Goal: Transaction & Acquisition: Download file/media

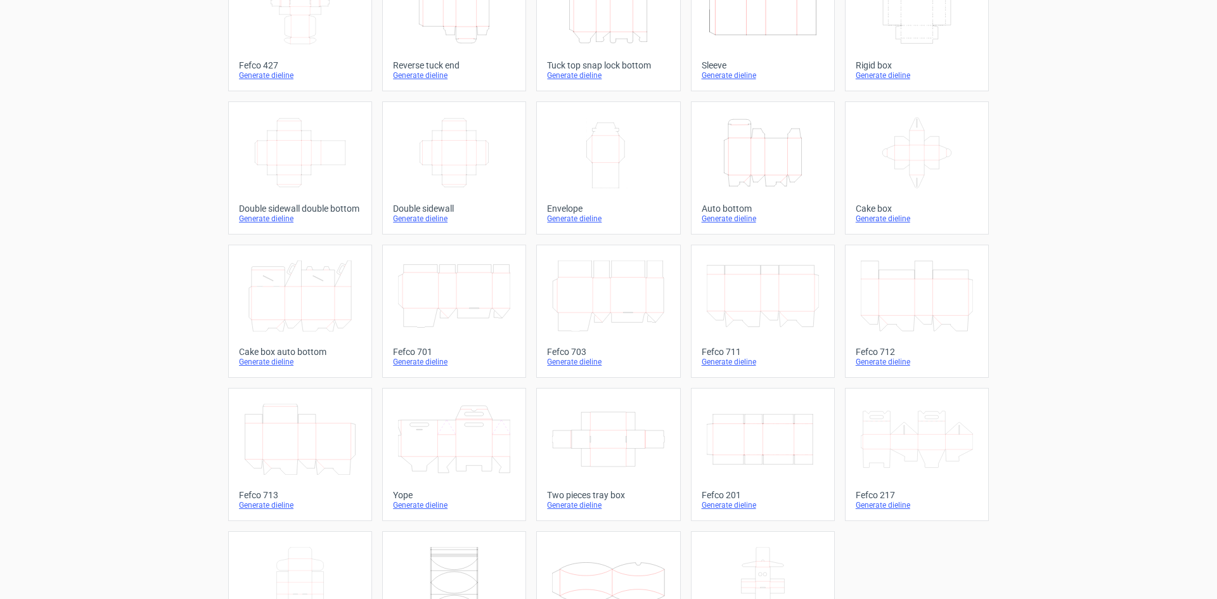
scroll to position [193, 0]
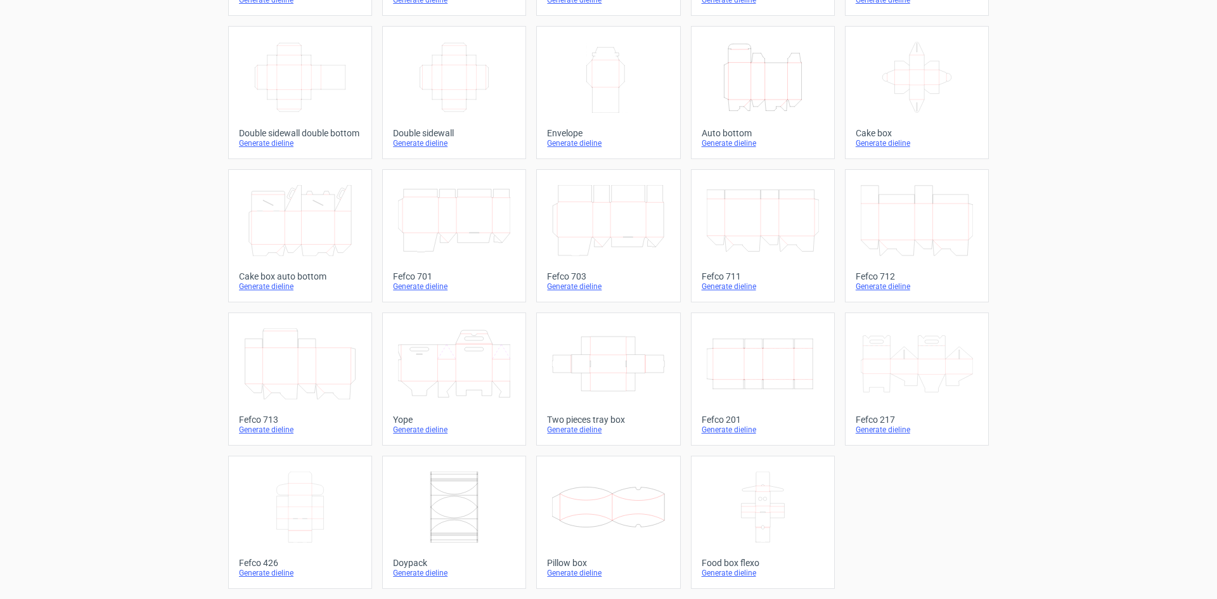
drag, startPoint x: 110, startPoint y: 299, endPoint x: 120, endPoint y: 371, distance: 72.9
drag, startPoint x: 120, startPoint y: 347, endPoint x: 112, endPoint y: 392, distance: 45.8
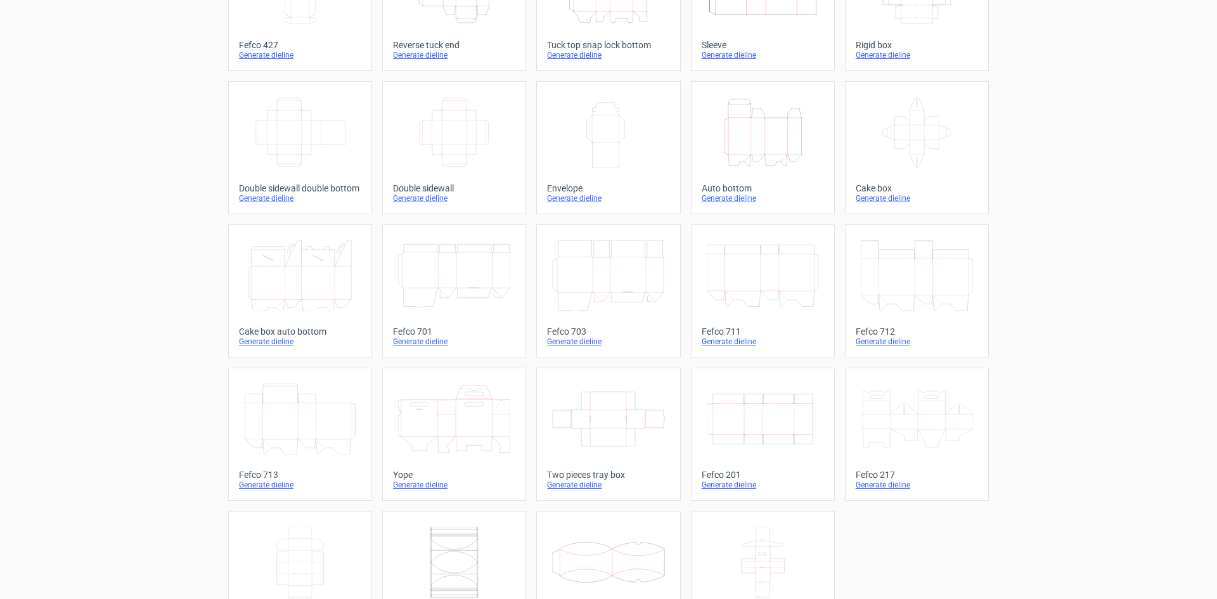
drag, startPoint x: 113, startPoint y: 384, endPoint x: 114, endPoint y: 358, distance: 25.4
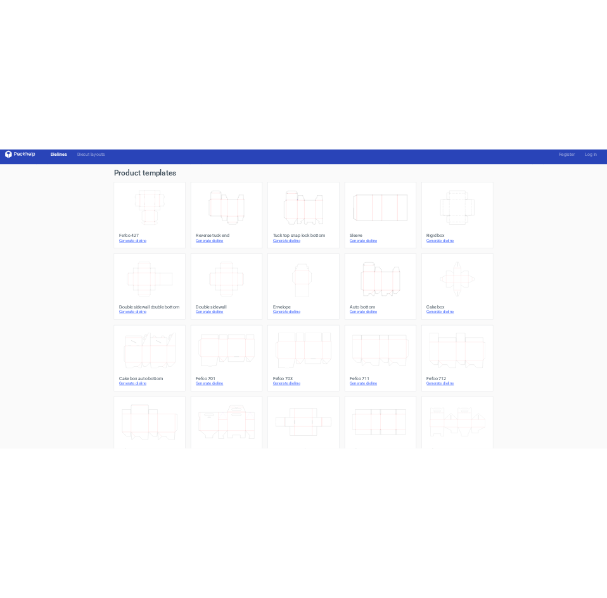
scroll to position [0, 0]
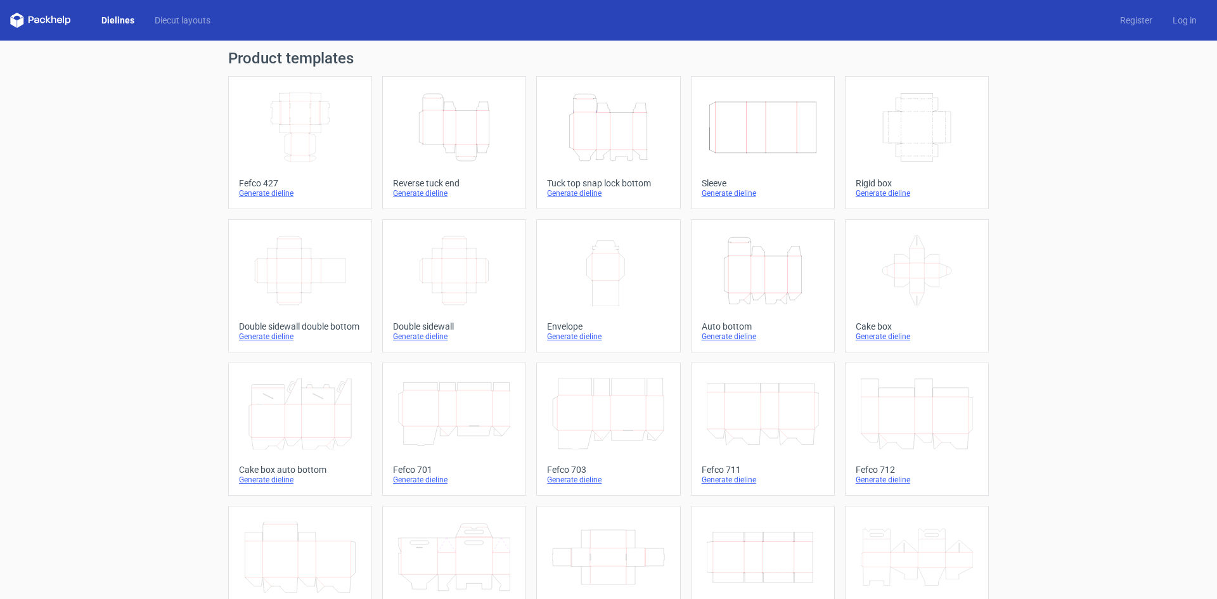
click at [632, 157] on icon "Height Depth Width" at bounding box center [608, 127] width 112 height 71
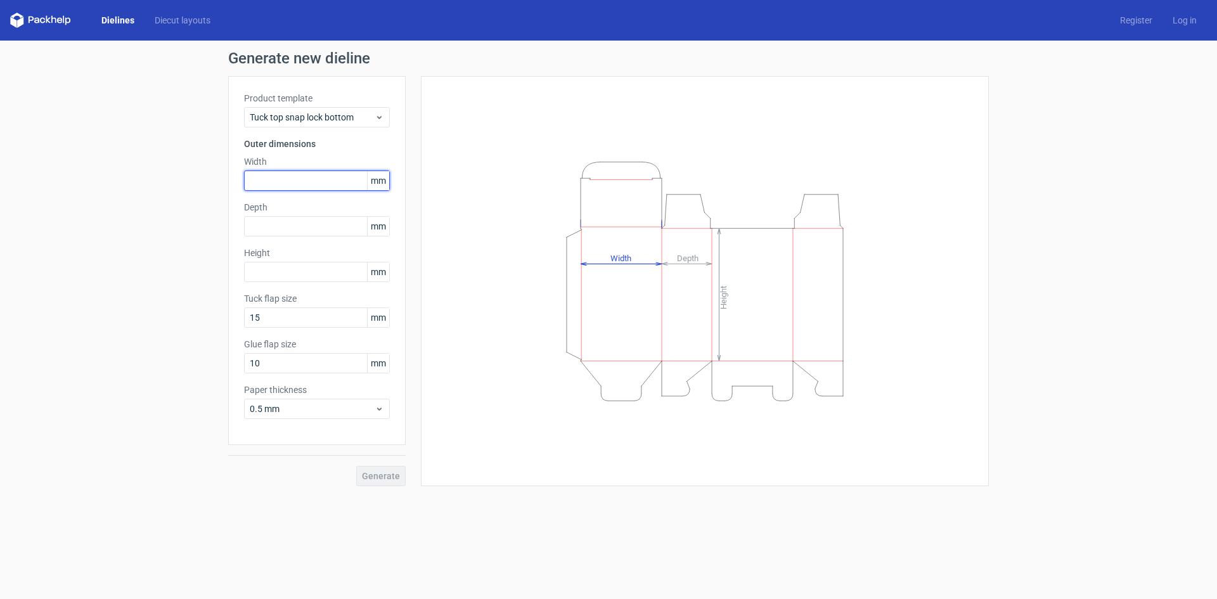
click at [307, 184] on input "text" at bounding box center [317, 181] width 146 height 20
type input "2"
click at [261, 186] on input "300" at bounding box center [317, 181] width 146 height 20
type input "310"
type input "60"
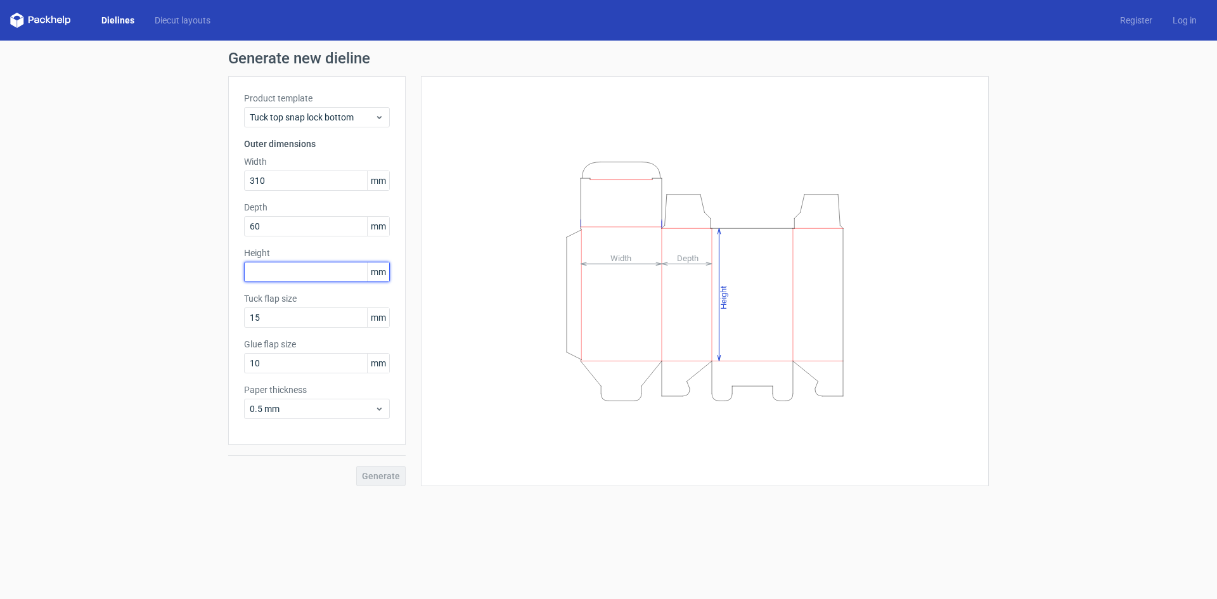
type input "3"
type input "260"
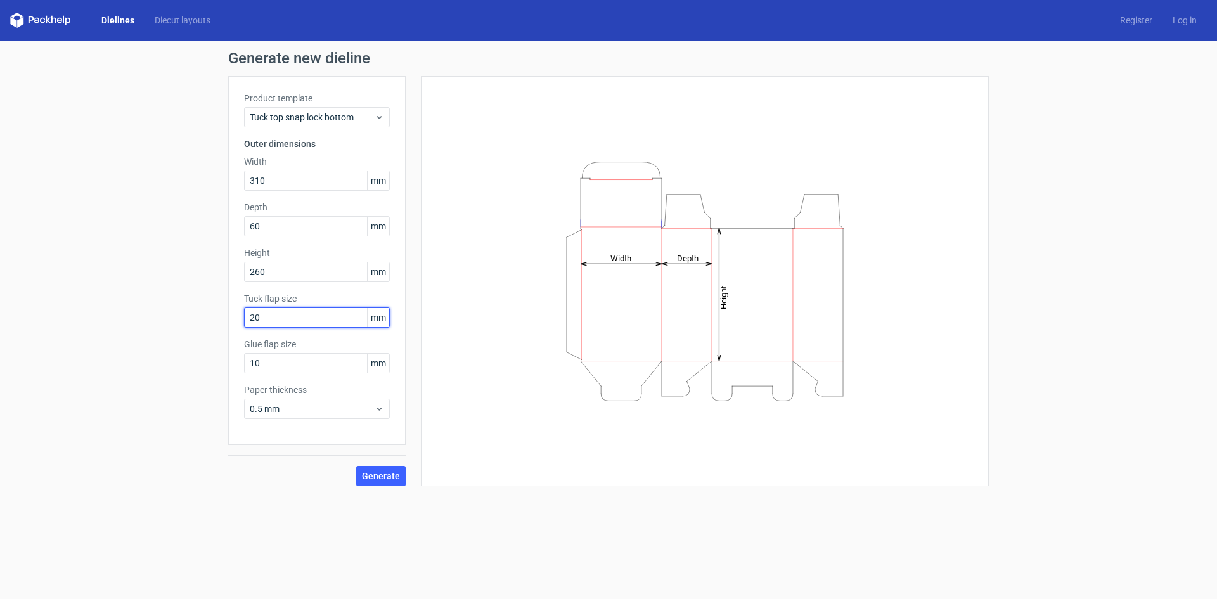
type input "20"
click at [278, 417] on div "0.5 mm" at bounding box center [317, 409] width 146 height 20
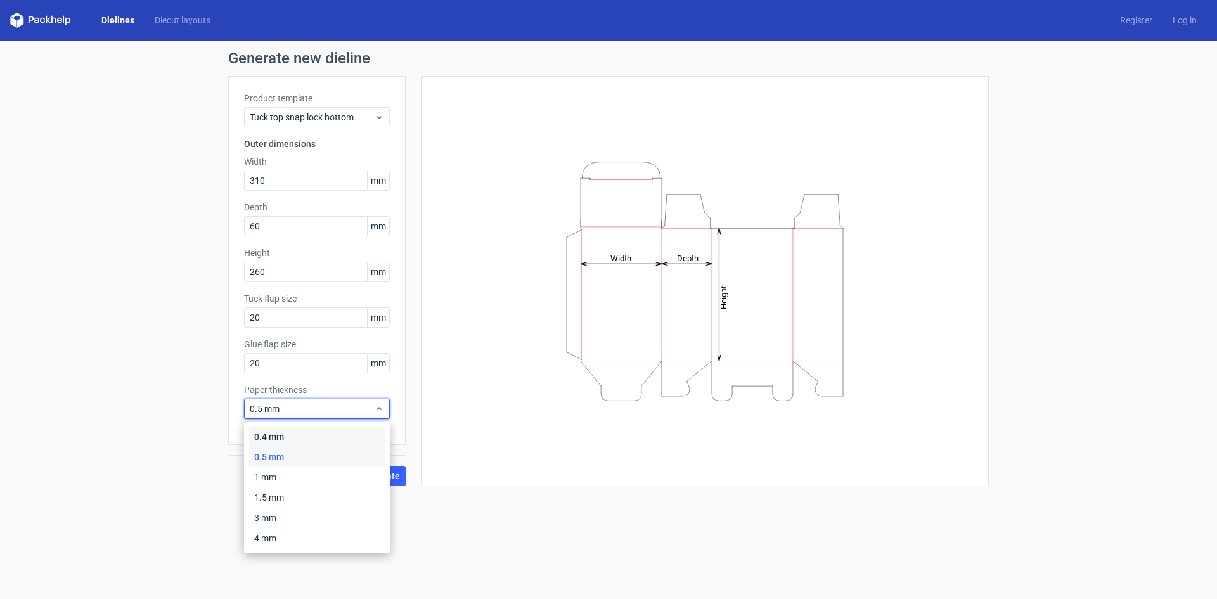
click at [283, 442] on div "0.4 mm" at bounding box center [317, 437] width 136 height 20
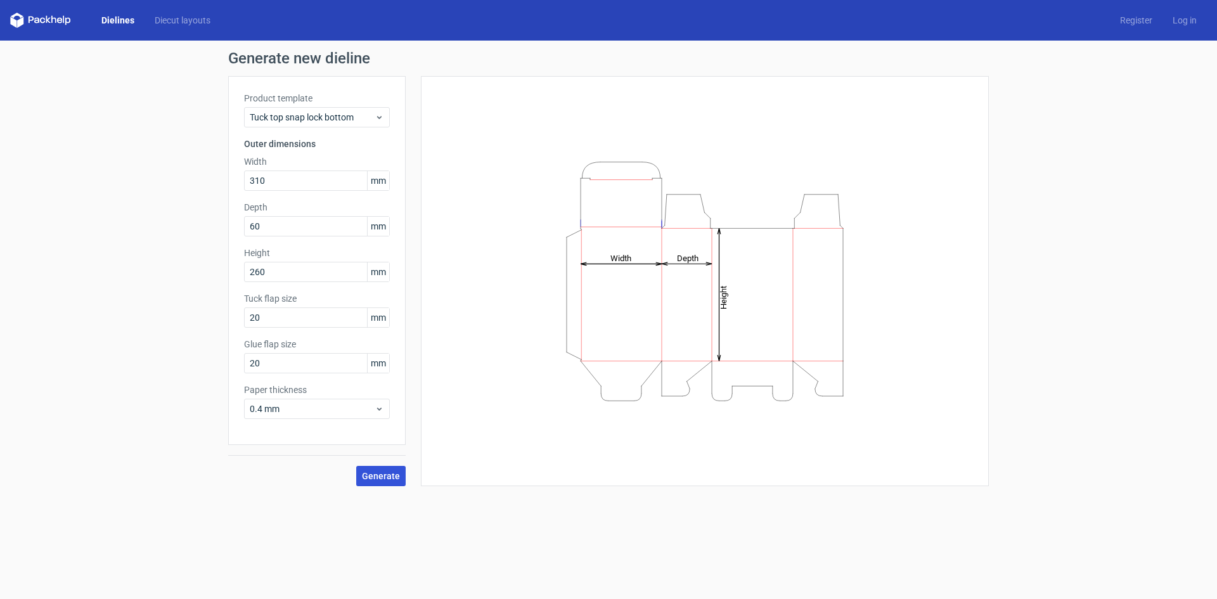
click at [373, 477] on span "Generate" at bounding box center [381, 476] width 38 height 9
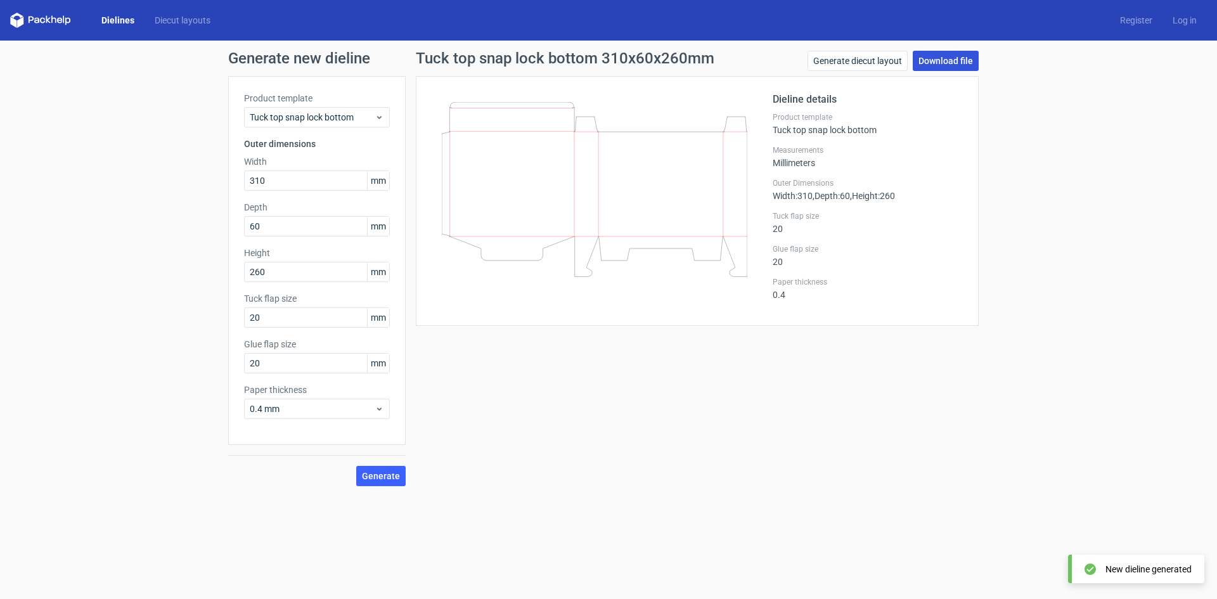
click at [931, 64] on link "Download file" at bounding box center [946, 61] width 66 height 20
